Goal: Task Accomplishment & Management: Manage account settings

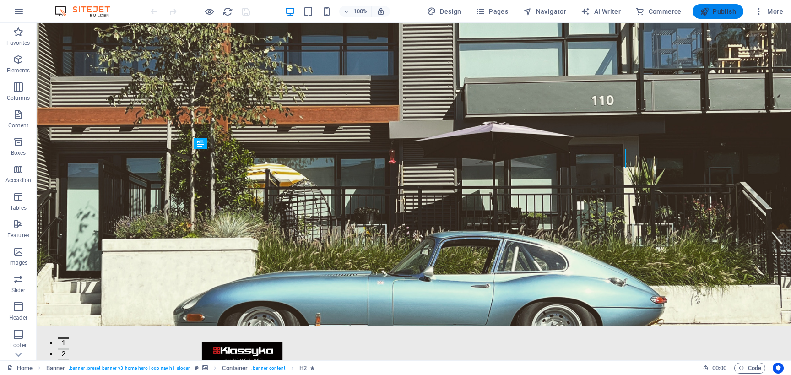
click at [716, 13] on span "Publish" at bounding box center [718, 11] width 36 height 9
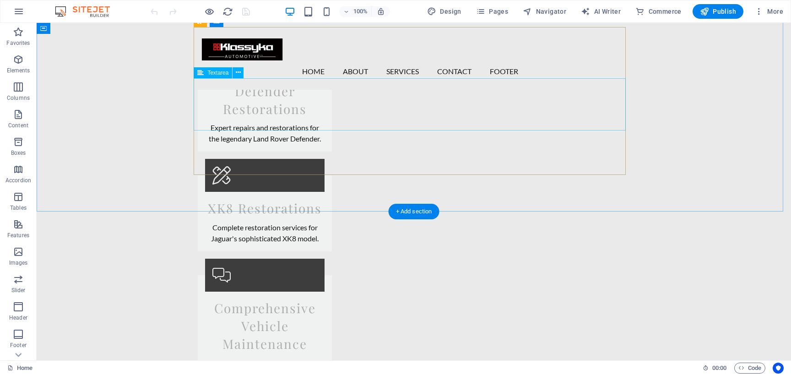
scroll to position [1616, 0]
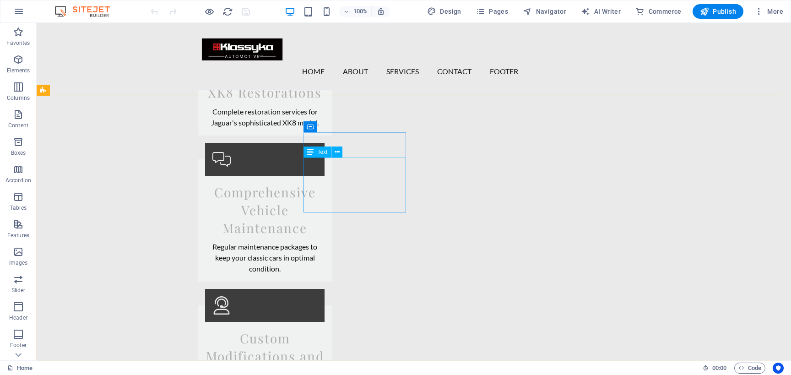
click at [324, 153] on span "Text" at bounding box center [322, 151] width 10 height 5
click at [336, 150] on icon at bounding box center [337, 152] width 5 height 10
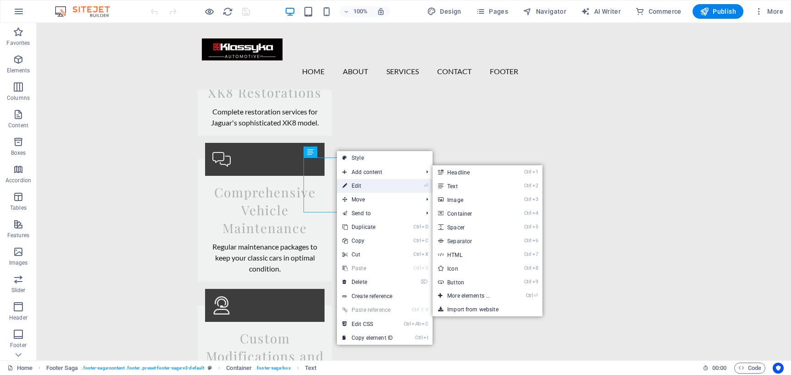
click at [370, 188] on link "⏎ Edit" at bounding box center [367, 186] width 61 height 14
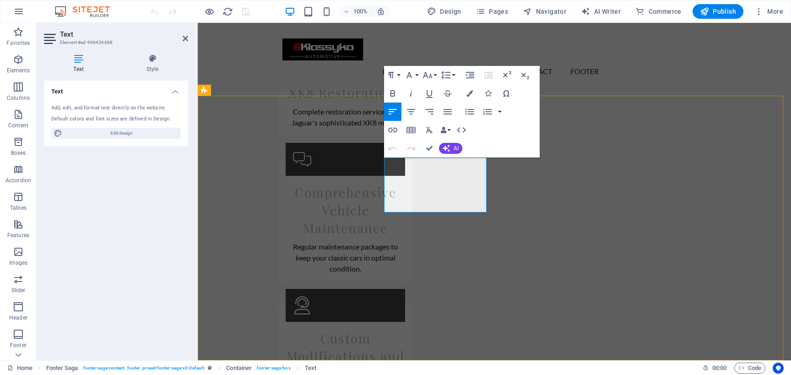
drag, startPoint x: 436, startPoint y: 165, endPoint x: 511, endPoint y: 199, distance: 82.6
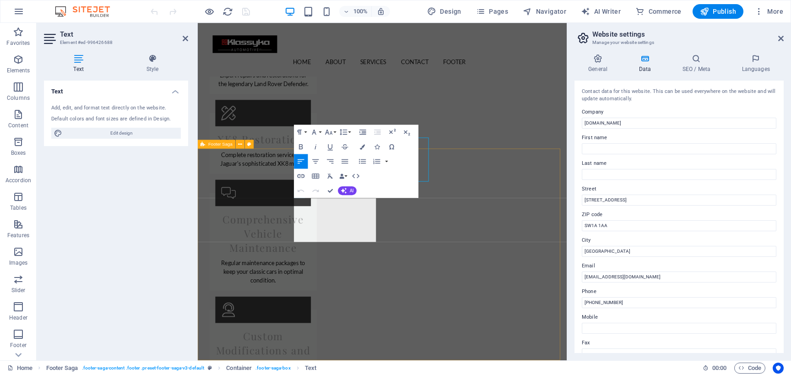
scroll to position [1607, 0]
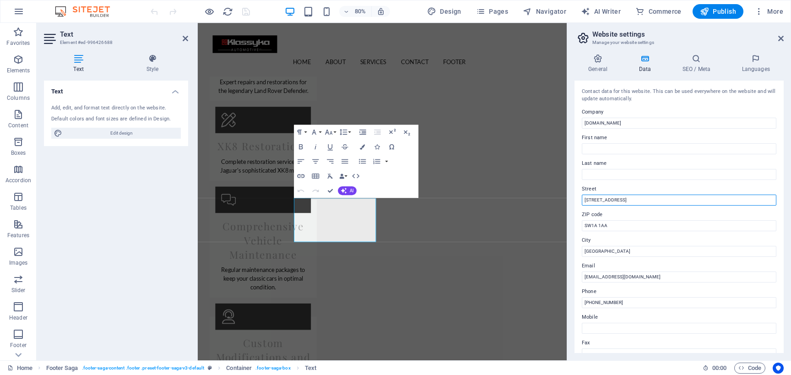
drag, startPoint x: 644, startPoint y: 200, endPoint x: 576, endPoint y: 202, distance: 67.8
click at [581, 202] on div "Contact data for this website. This can be used everywhere on the website and w…" at bounding box center [679, 217] width 209 height 272
click at [601, 199] on input "[STREET_ADDRESS]" at bounding box center [679, 200] width 195 height 11
type input "d"
paste input "30686 Matsqui Pl #6, Abbotsford, BC V2T 6L4"
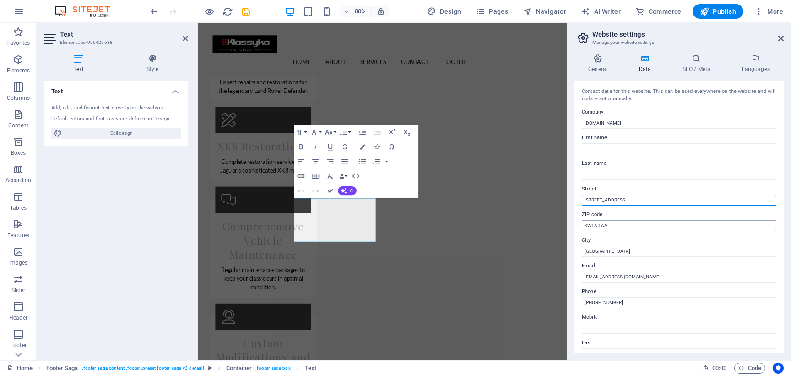
type input "30686 Matsqui Pl #6, Abbotsford, BC V2T 6L4"
drag, startPoint x: 618, startPoint y: 223, endPoint x: 582, endPoint y: 227, distance: 36.0
click at [582, 227] on input "SW1A 1AA" at bounding box center [679, 225] width 195 height 11
type input "V2S 0K9"
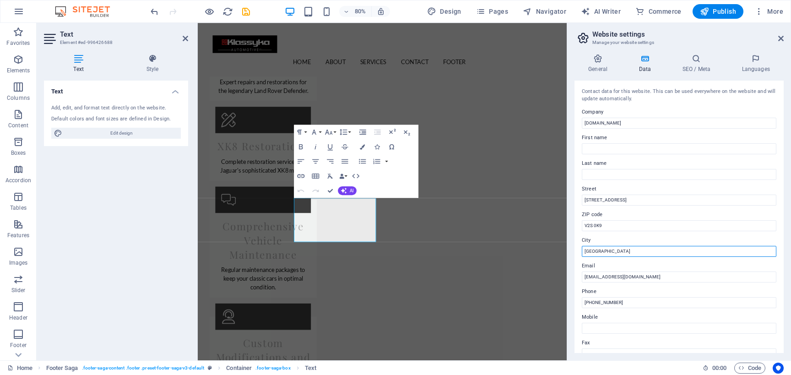
drag, startPoint x: 612, startPoint y: 250, endPoint x: 585, endPoint y: 253, distance: 26.7
click at [585, 253] on input "[GEOGRAPHIC_DATA]" at bounding box center [679, 251] width 195 height 11
type input "Abbotsford"
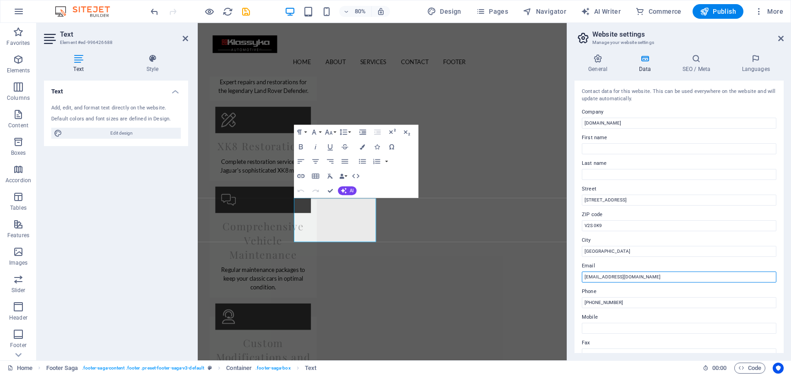
click at [629, 272] on input "[EMAIL_ADDRESS][DOMAIN_NAME]" at bounding box center [679, 277] width 195 height 11
type input "contact@klassyka.com"
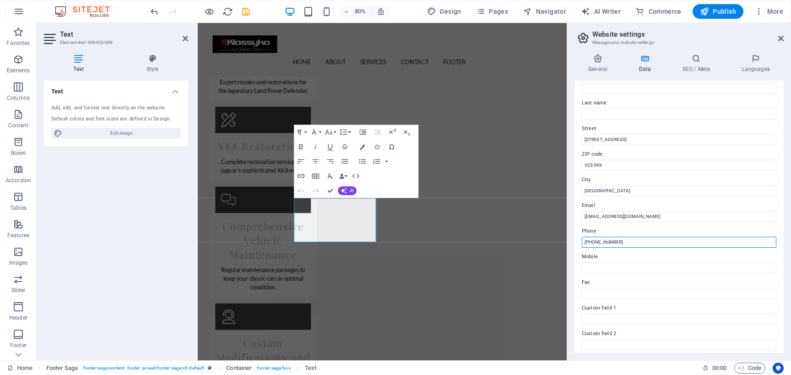
scroll to position [66, 0]
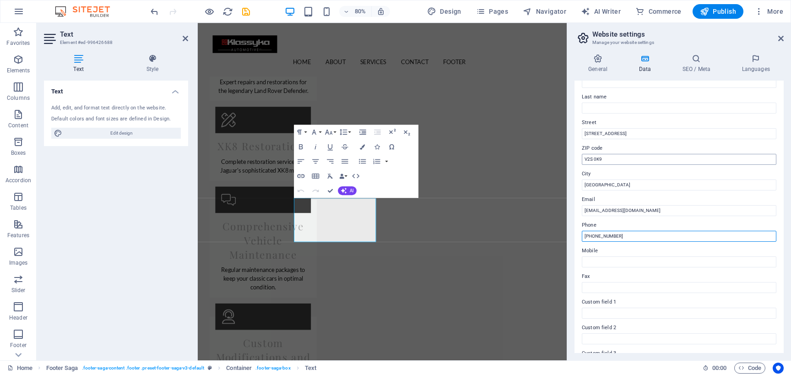
type input "+16729987960"
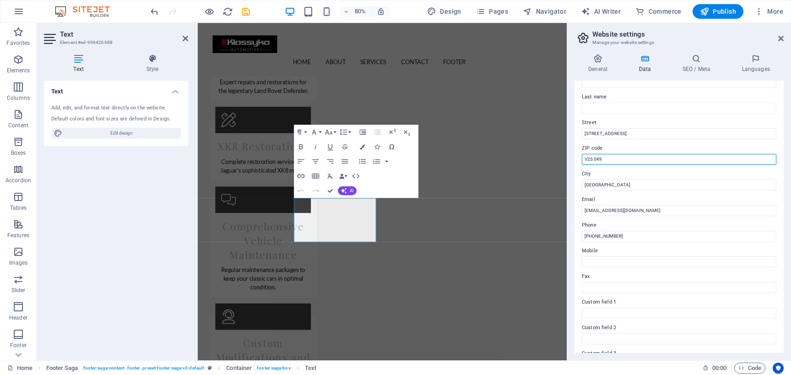
drag, startPoint x: 610, startPoint y: 157, endPoint x: 589, endPoint y: 160, distance: 21.7
click at [589, 160] on input "V2S 0K9" at bounding box center [679, 159] width 195 height 11
type input "V2T 6L4"
click at [625, 134] on input "30686 Matsqui Pl #6, Abbotsford, BC V2T 6L4" at bounding box center [679, 133] width 195 height 11
click at [681, 133] on input "30686 Matsqui Pl #6, Abbotsford, BC V2T 6L4" at bounding box center [679, 133] width 195 height 11
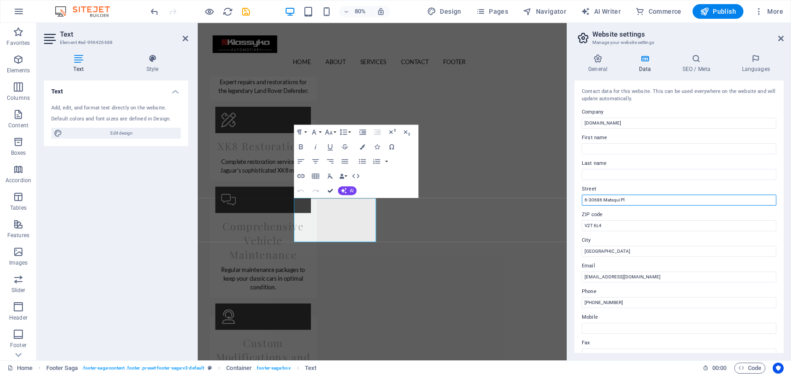
scroll to position [1531, 0]
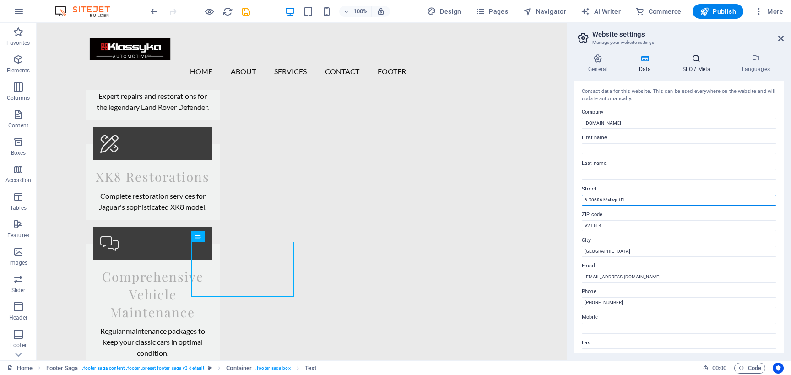
type input "6-30686 Matsqui Pl"
click at [695, 60] on icon at bounding box center [696, 58] width 56 height 9
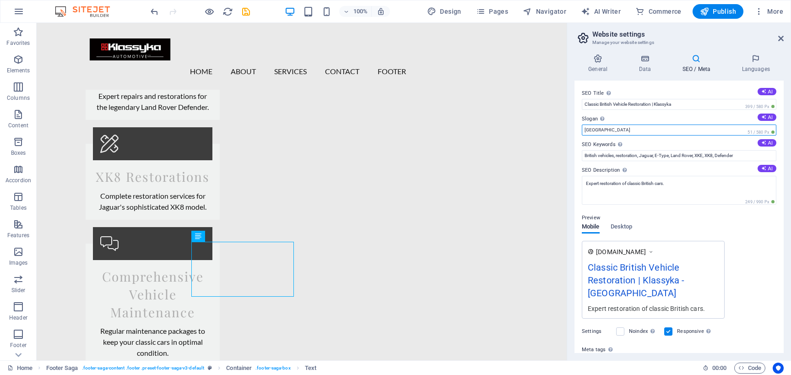
click at [696, 127] on input "Berlin" at bounding box center [679, 130] width 195 height 11
type input "B"
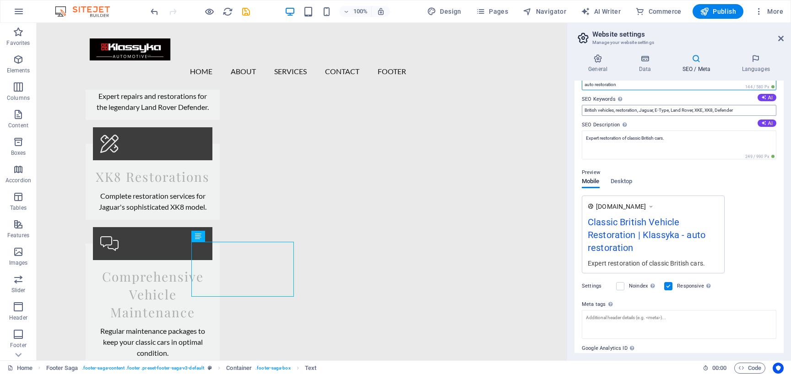
type input "auto restoration"
click at [735, 111] on input "British vehicles, restoration, Jaguar, E-Type, Land Rover, XKE, XK8, Defender" at bounding box center [679, 110] width 195 height 11
type input "British vehicles, restoration, Jaguar, E-Type, Land Rover, XKE, XK8, Defender,"
click at [725, 137] on textarea "Expert restoration of classic British cars." at bounding box center [679, 144] width 195 height 29
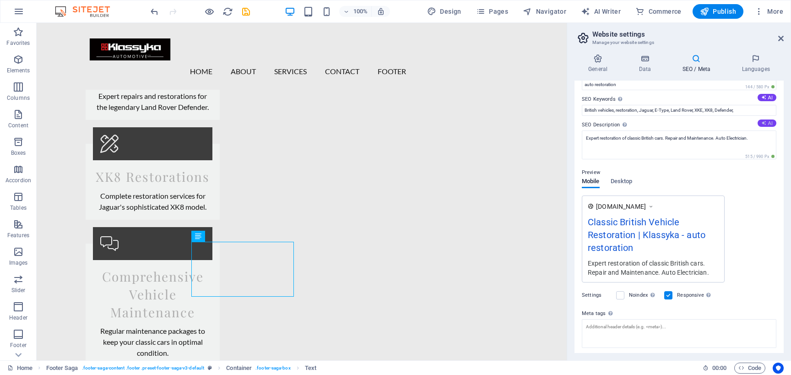
click at [762, 124] on button "AI" at bounding box center [767, 122] width 19 height 7
type textarea "Revive your classic British car at Klassyka! Expert restoration for Jaguar E-Ty…"
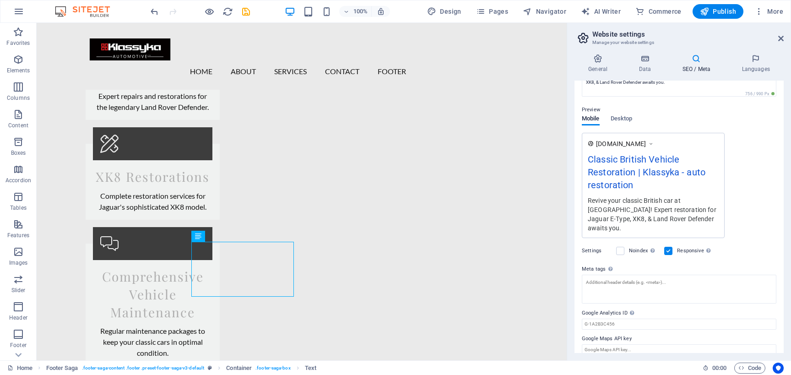
scroll to position [0, 0]
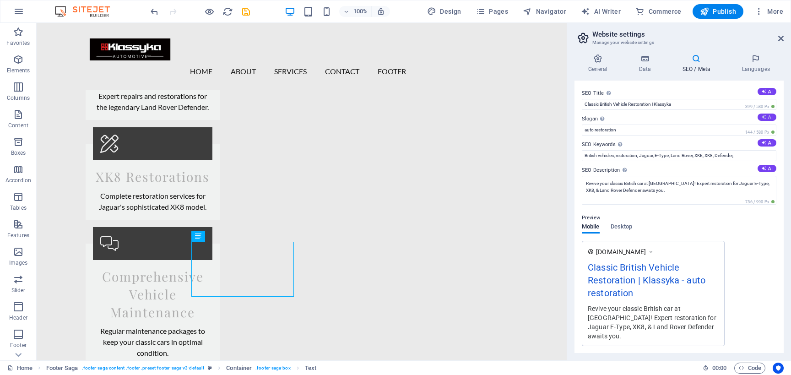
click at [761, 116] on icon at bounding box center [763, 116] width 5 height 5
type input "Reviving Timeless British Classics with Precision"
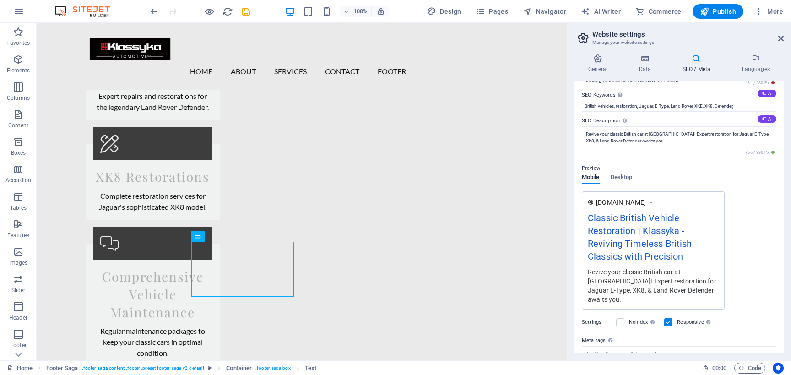
scroll to position [22, 0]
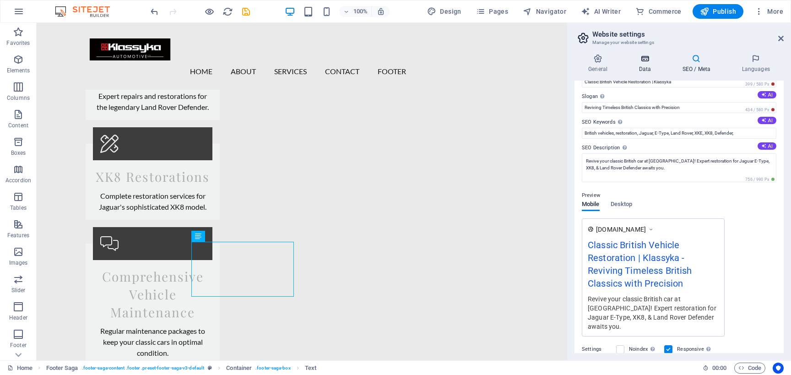
click at [640, 68] on h4 "Data" at bounding box center [646, 63] width 43 height 19
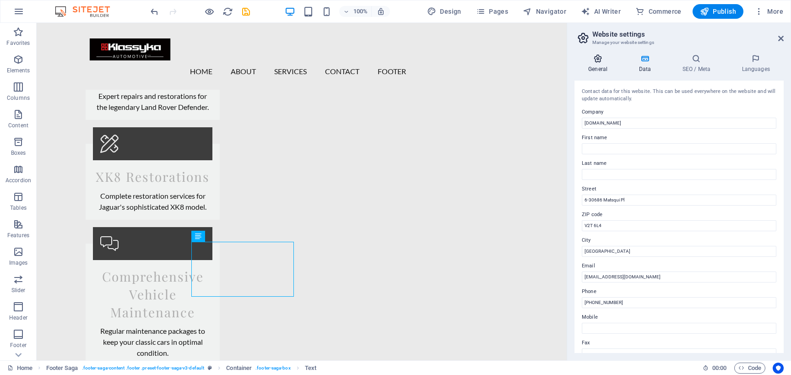
click at [608, 65] on h4 "General" at bounding box center [600, 63] width 50 height 19
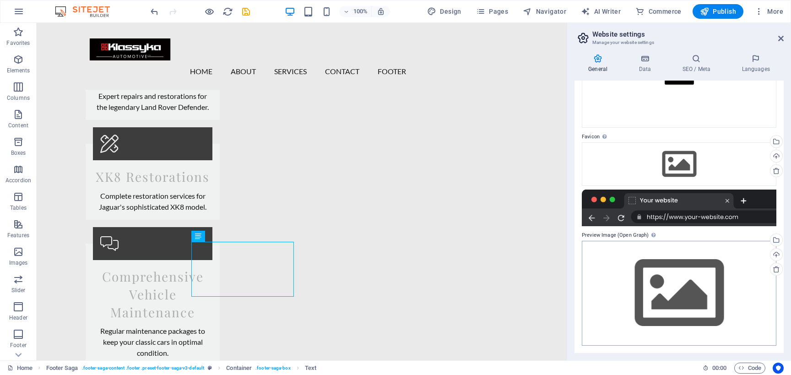
scroll to position [0, 0]
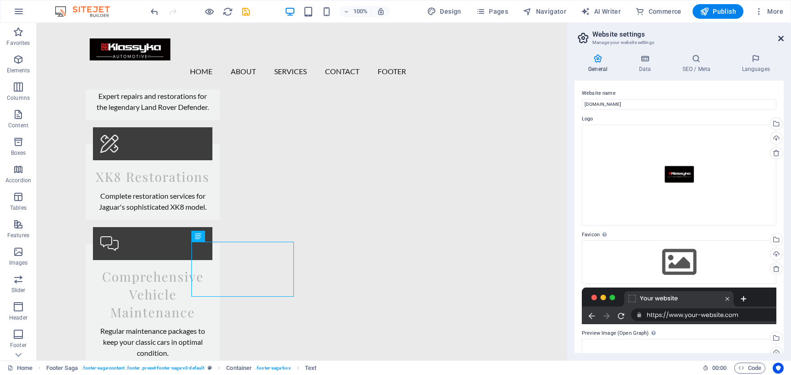
click at [782, 40] on icon at bounding box center [780, 38] width 5 height 7
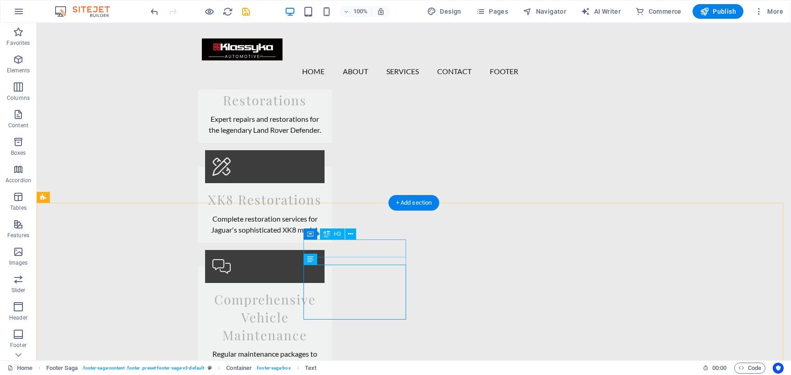
scroll to position [1455, 0]
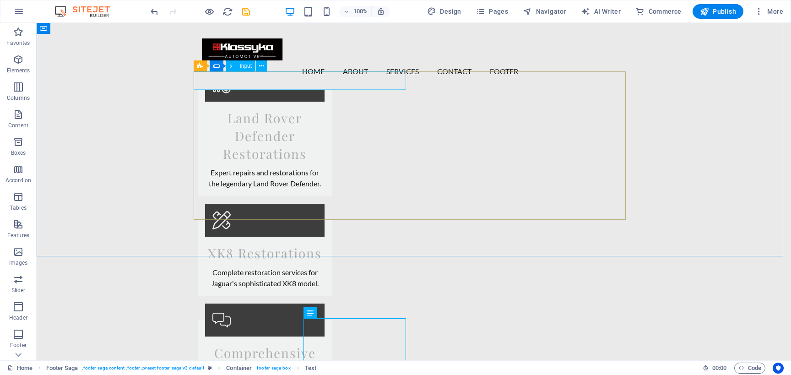
click at [251, 66] on span "Input" at bounding box center [245, 65] width 12 height 5
click at [261, 65] on icon at bounding box center [261, 66] width 5 height 10
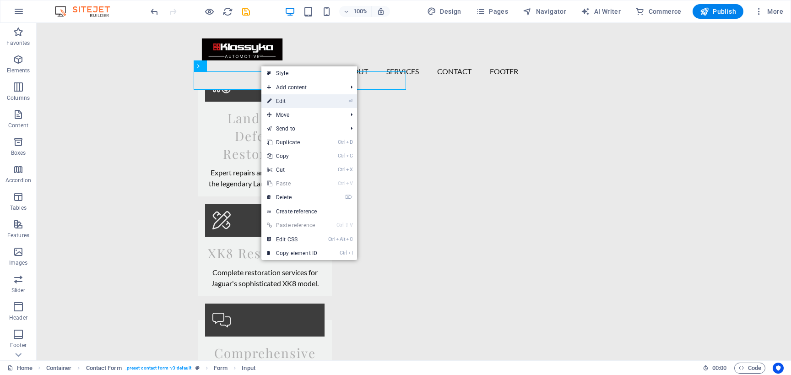
click at [287, 101] on link "⏎ Edit" at bounding box center [291, 101] width 61 height 14
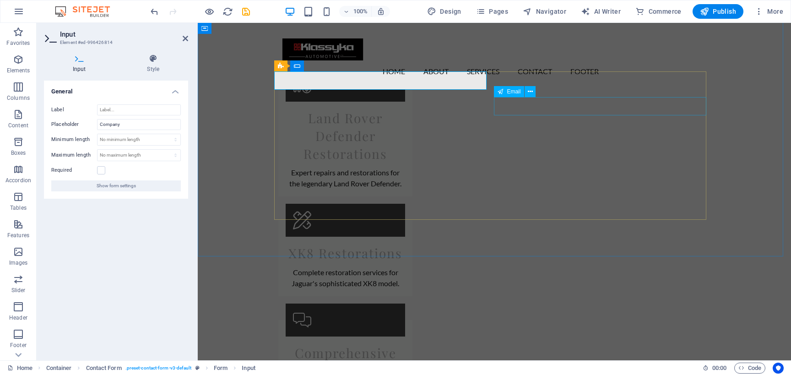
click at [515, 94] on span "Email" at bounding box center [514, 91] width 14 height 5
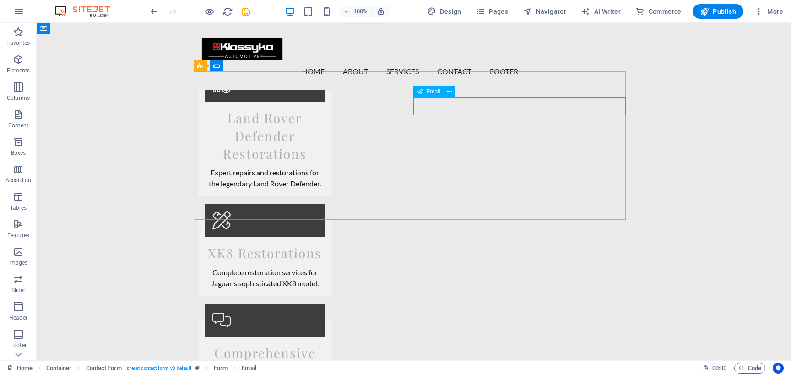
click at [434, 92] on span "Email" at bounding box center [433, 91] width 14 height 5
click at [447, 92] on button at bounding box center [449, 91] width 11 height 11
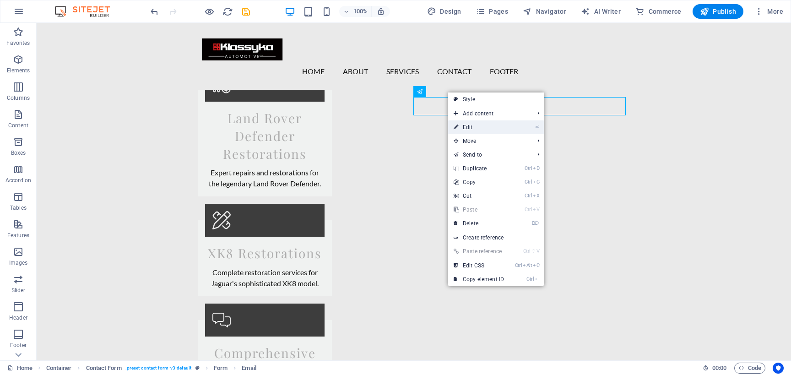
drag, startPoint x: 465, startPoint y: 125, endPoint x: 267, endPoint y: 103, distance: 199.0
click at [465, 125] on link "⏎ Edit" at bounding box center [478, 127] width 61 height 14
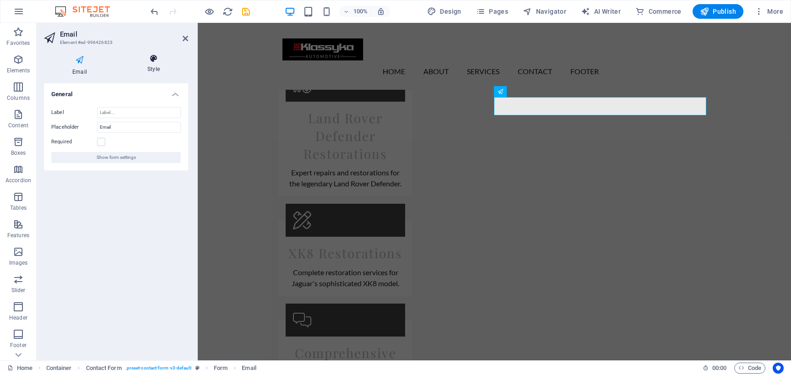
click at [159, 58] on icon at bounding box center [153, 58] width 69 height 9
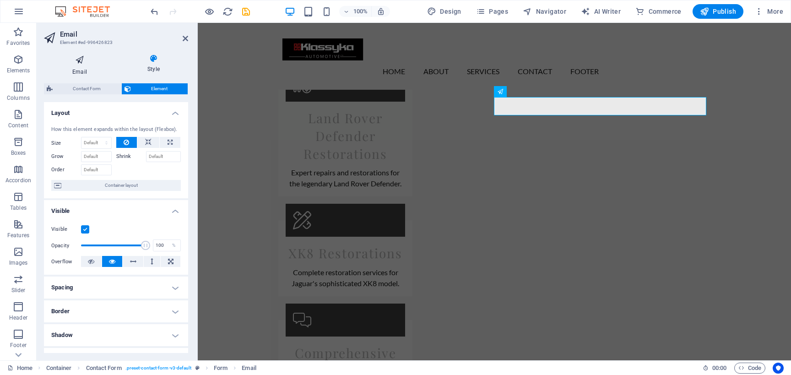
click at [85, 70] on h4 "Email" at bounding box center [81, 65] width 75 height 22
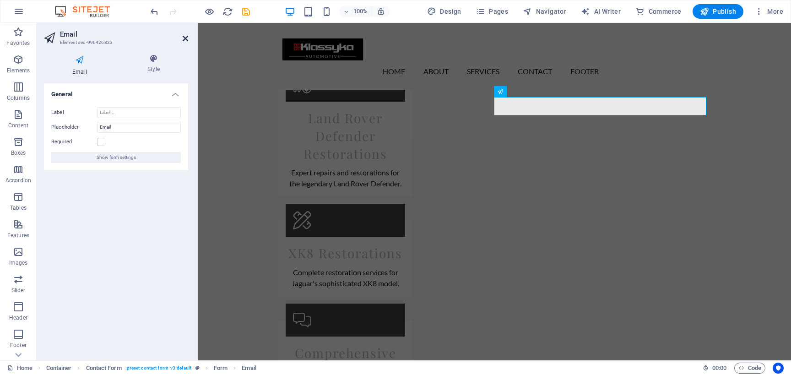
click at [184, 38] on icon at bounding box center [185, 38] width 5 height 7
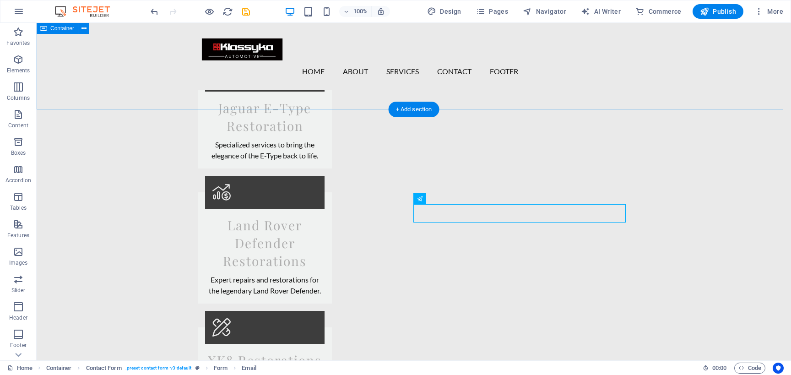
scroll to position [1241, 0]
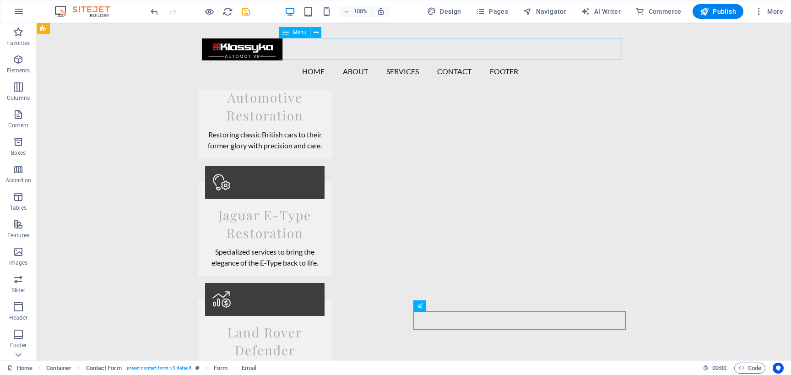
click at [495, 60] on nav "Home About Services Contact Footer" at bounding box center [413, 71] width 425 height 22
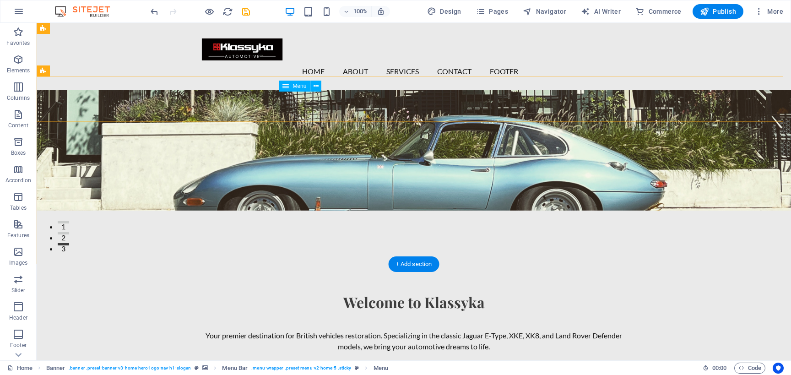
scroll to position [0, 0]
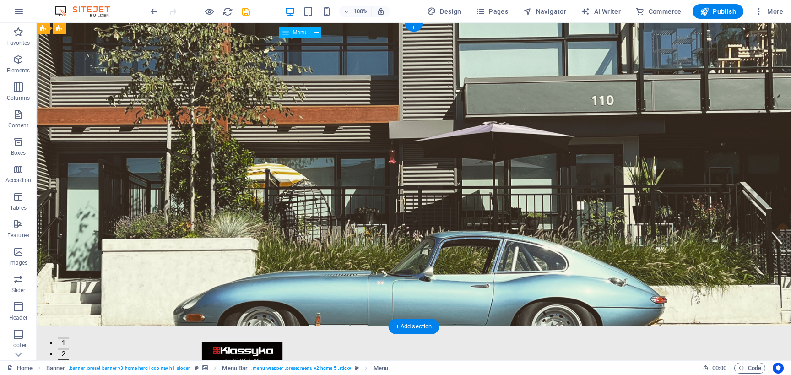
click at [498, 364] on nav "Home About Services Contact Footer" at bounding box center [413, 375] width 425 height 22
click at [773, 11] on span "More" at bounding box center [769, 11] width 29 height 9
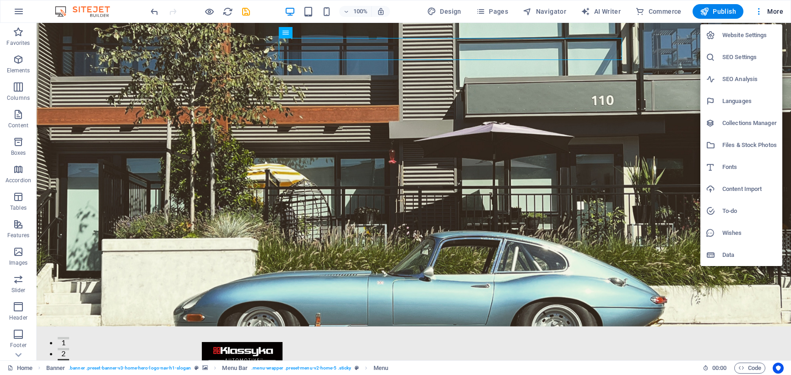
click at [603, 63] on div at bounding box center [395, 187] width 791 height 375
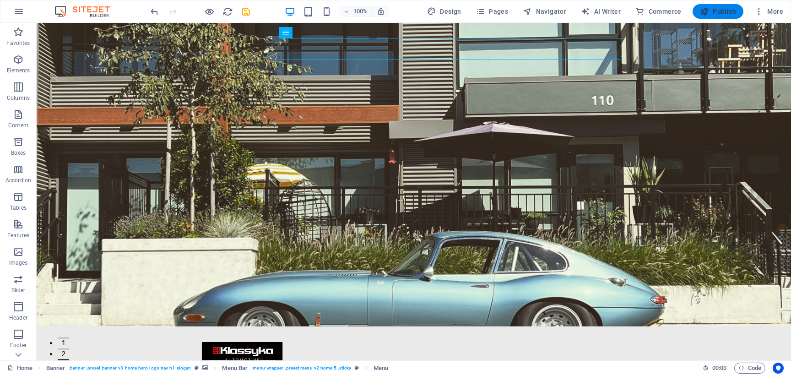
click at [722, 9] on span "Publish" at bounding box center [718, 11] width 36 height 9
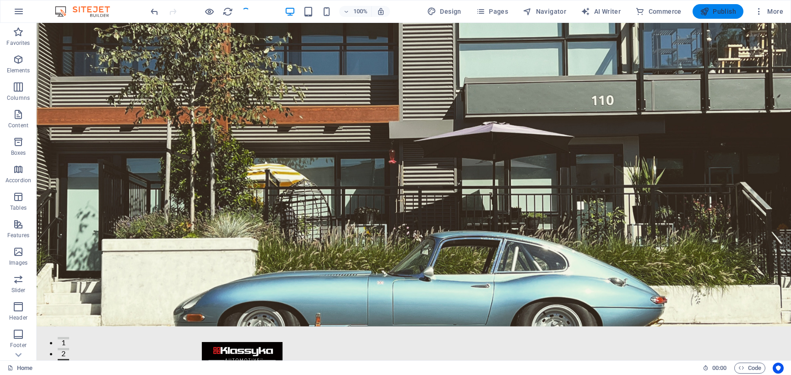
checkbox input "false"
